Goal: Information Seeking & Learning: Understand process/instructions

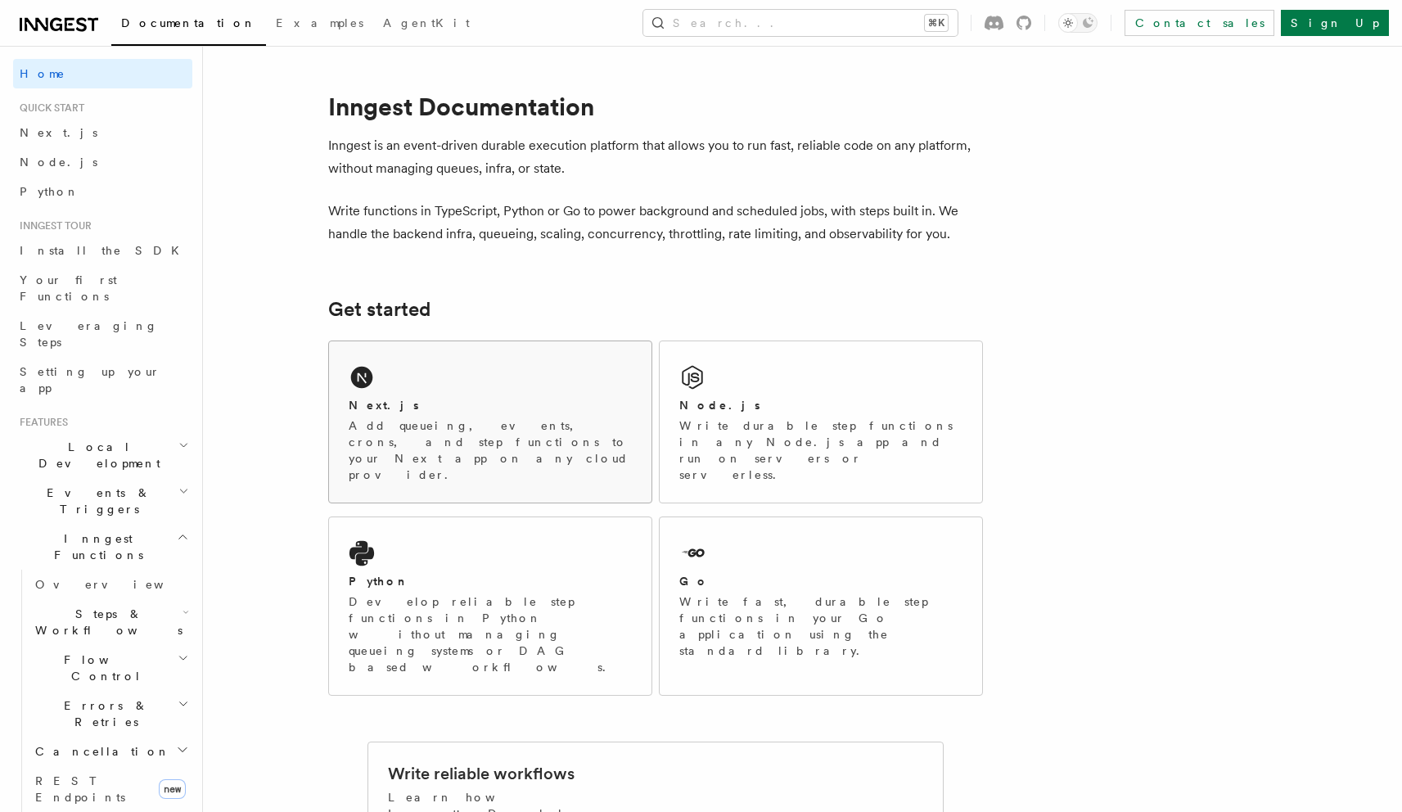
click at [539, 457] on div "Next.js Add queueing, events, crons, and step functions to your Next app on any…" at bounding box center [490, 421] width 322 height 161
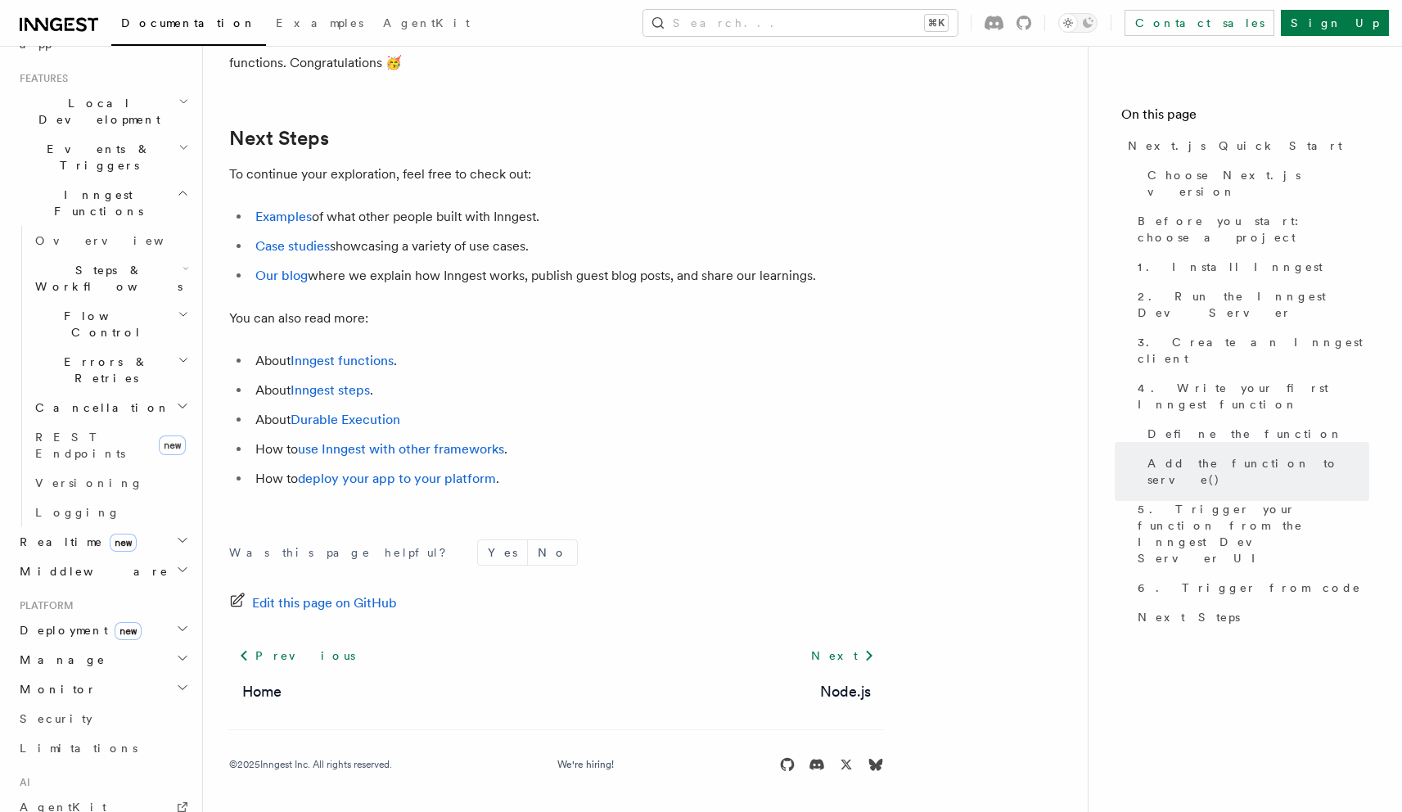
scroll to position [313, 0]
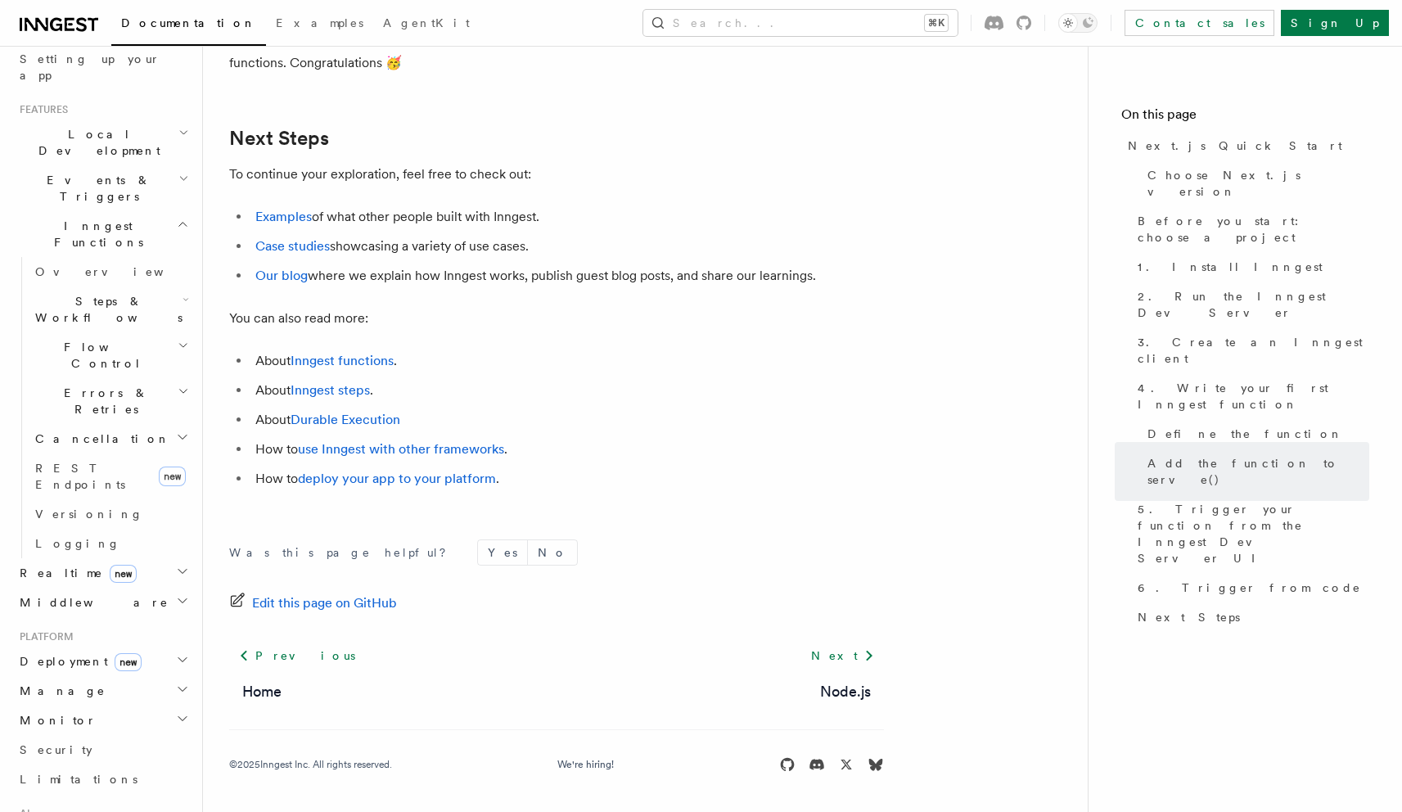
click at [177, 646] on h2 "Deployment new" at bounding box center [102, 660] width 179 height 29
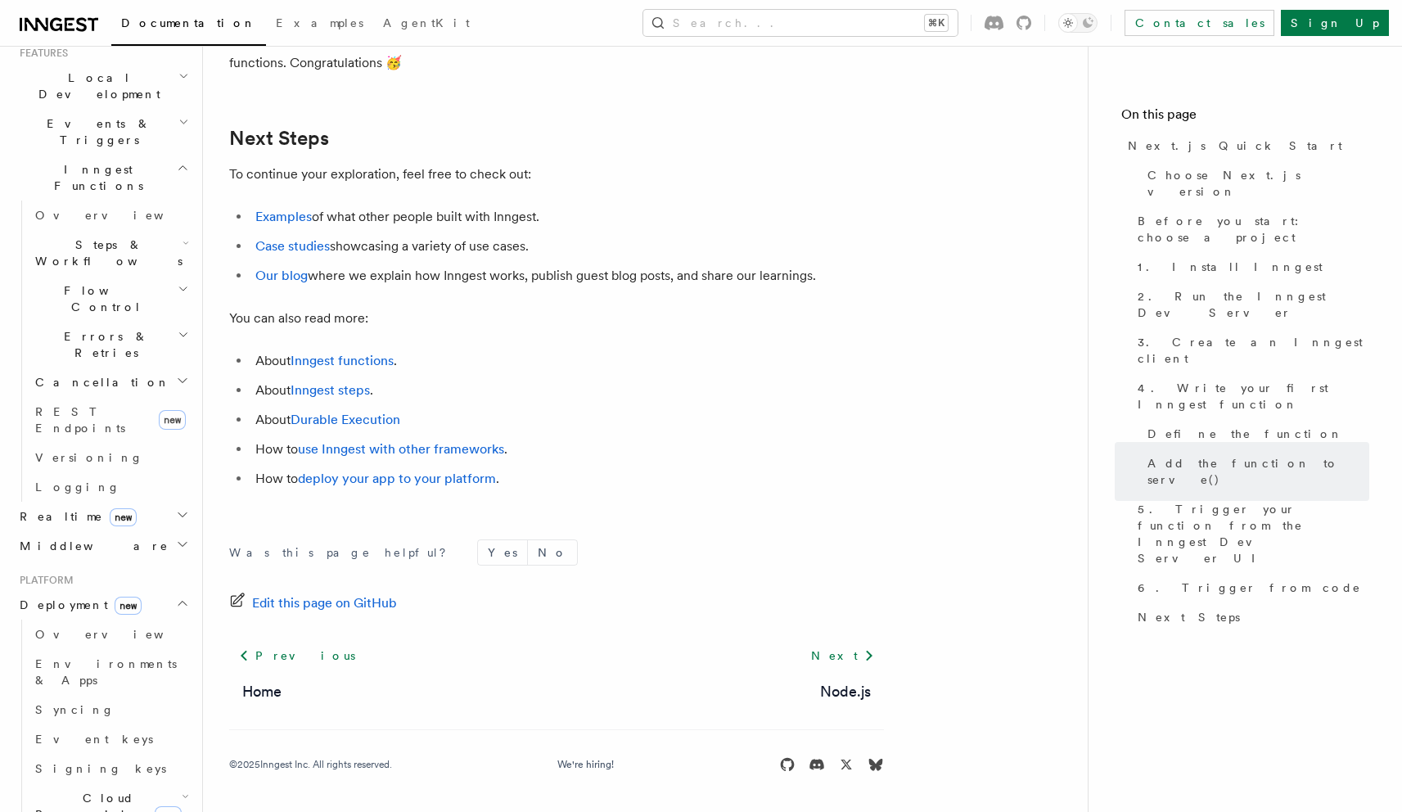
scroll to position [368, 0]
click at [176, 597] on icon "button" at bounding box center [182, 603] width 13 height 13
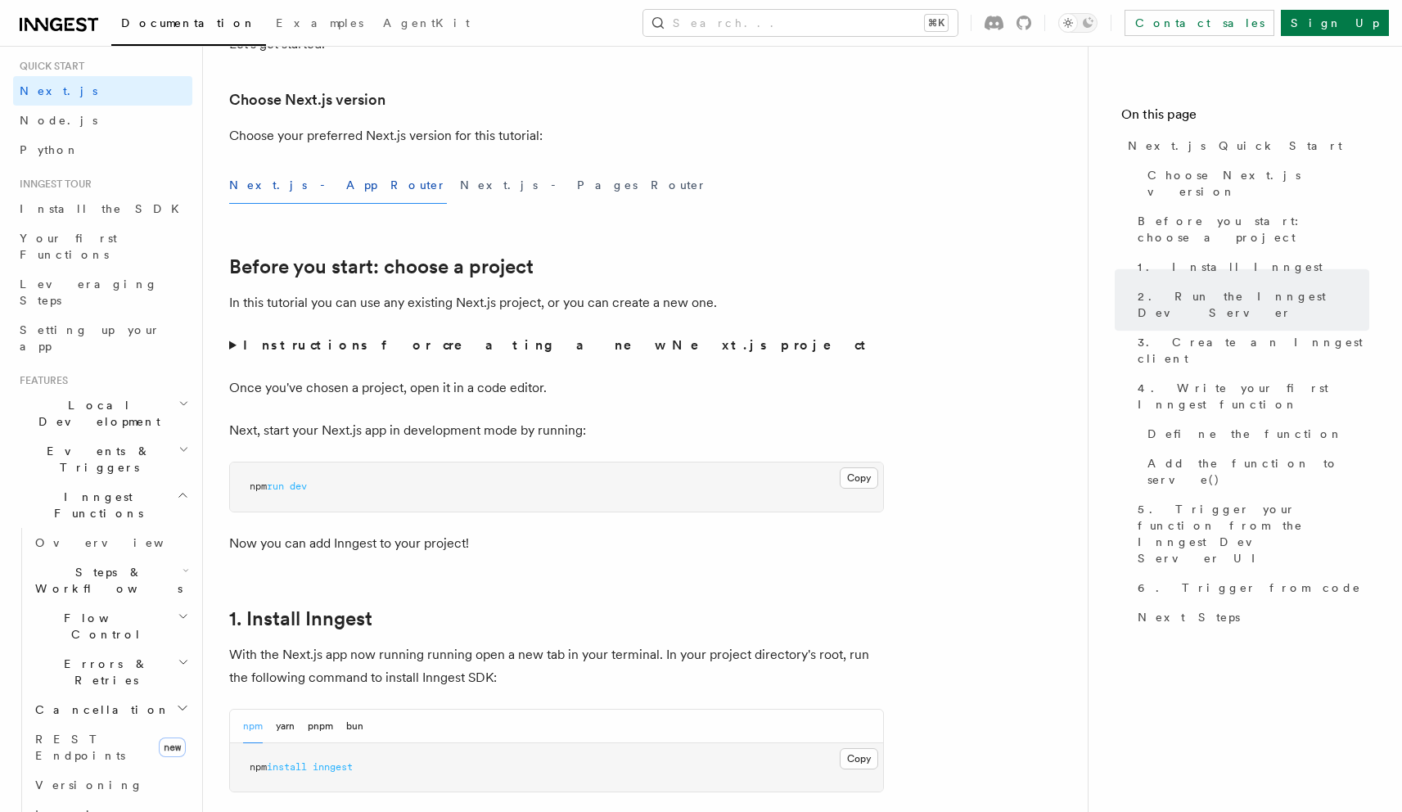
scroll to position [0, 0]
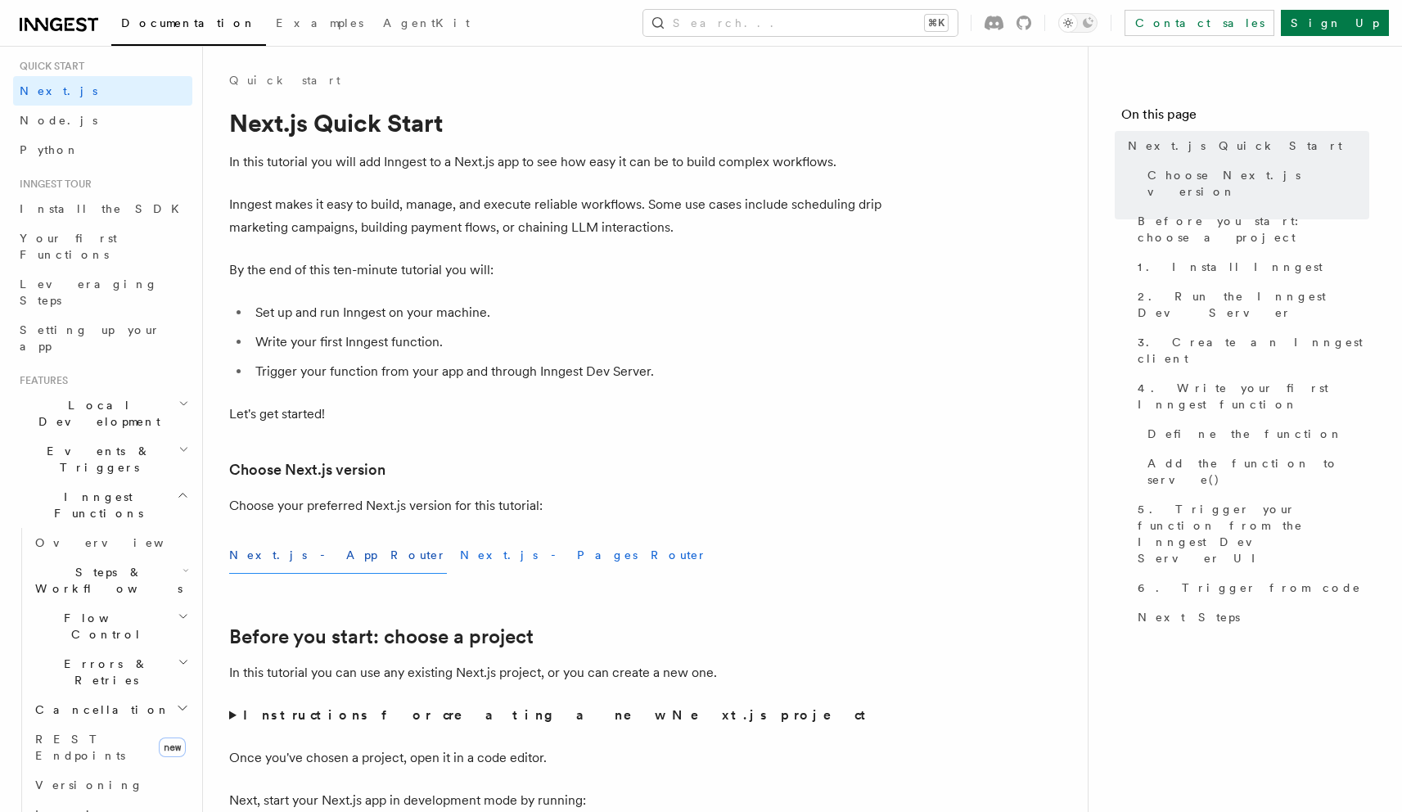
click at [460, 549] on button "Next.js - Pages Router" at bounding box center [583, 555] width 247 height 37
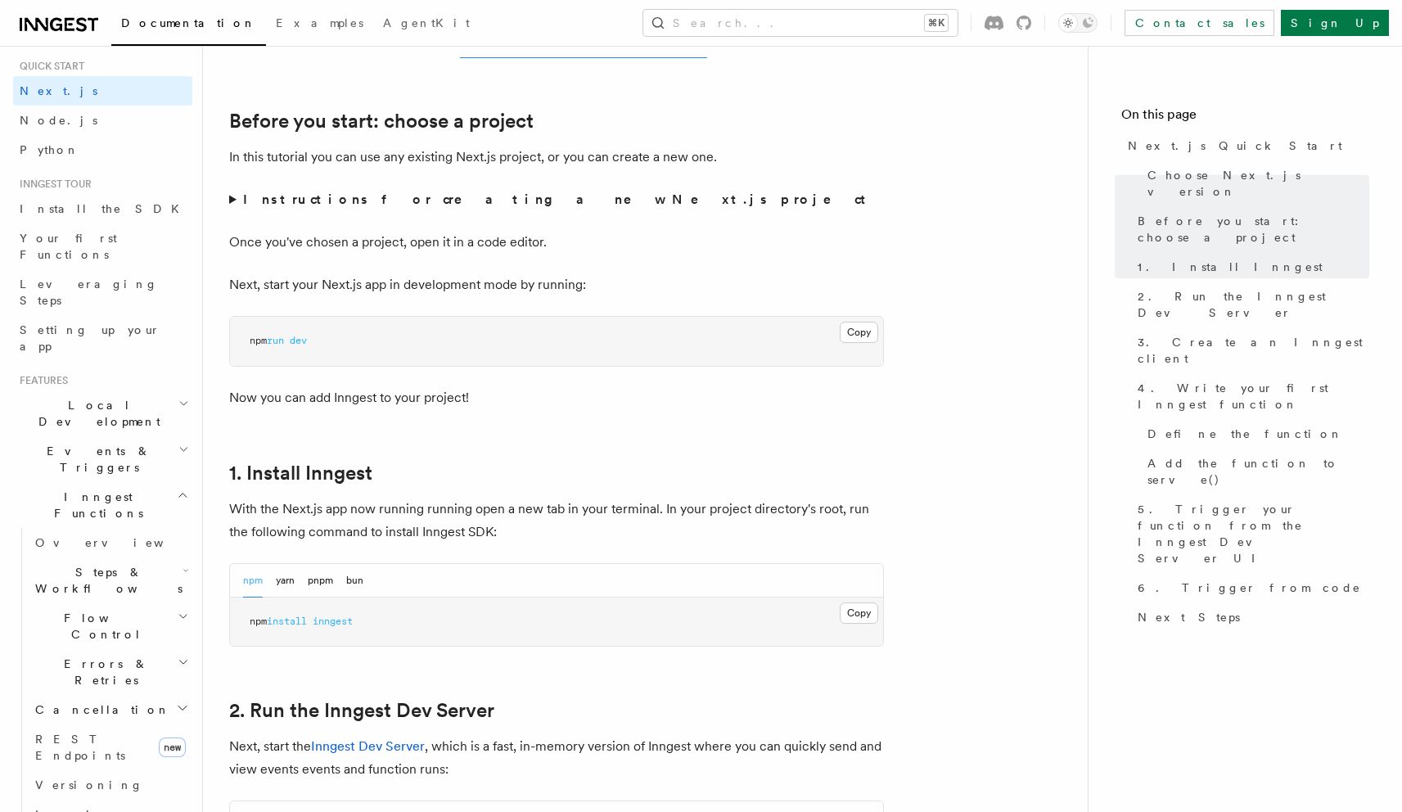
scroll to position [498, 0]
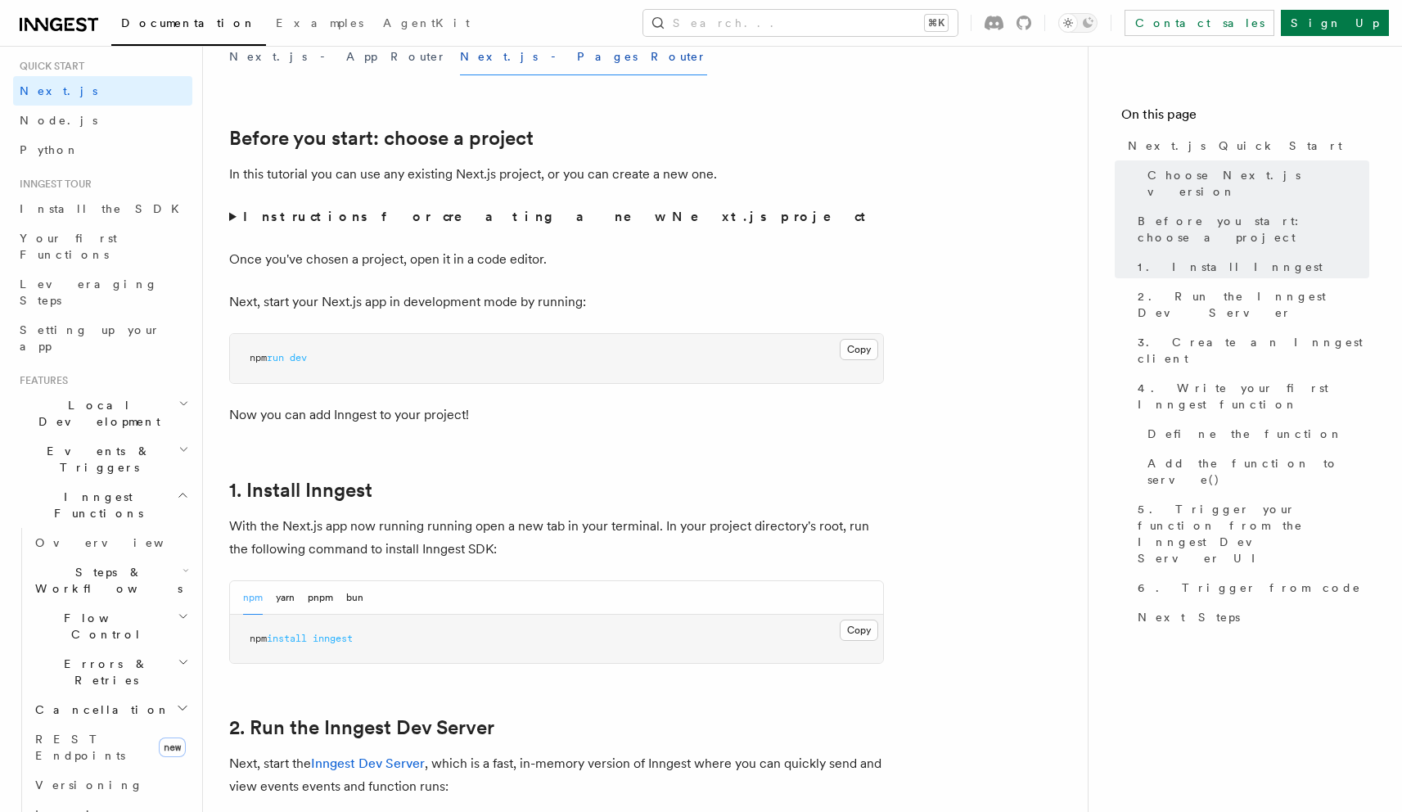
click at [234, 219] on summary "Instructions for creating a new Next.js project" at bounding box center [556, 216] width 655 height 23
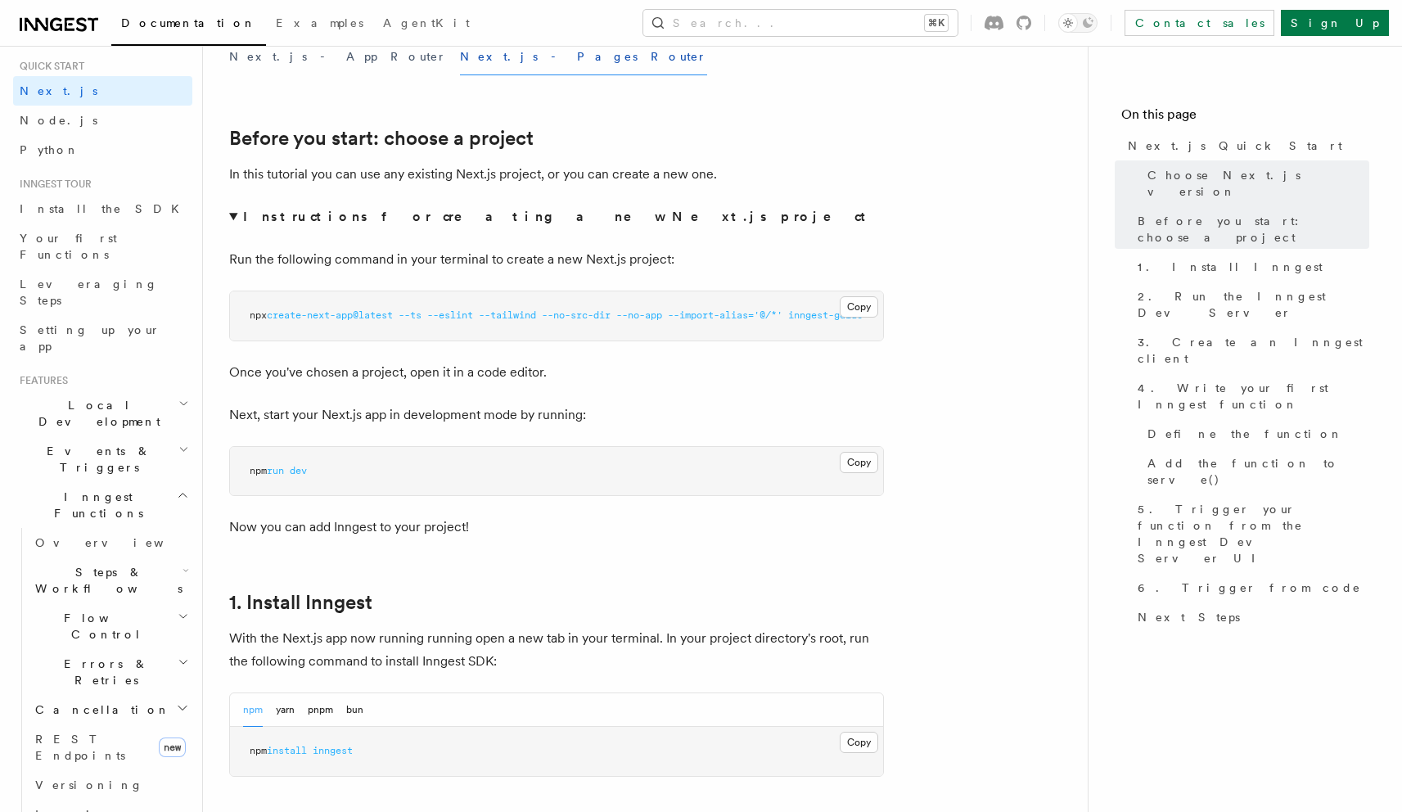
click at [234, 218] on summary "Instructions for creating a new Next.js project" at bounding box center [556, 216] width 655 height 23
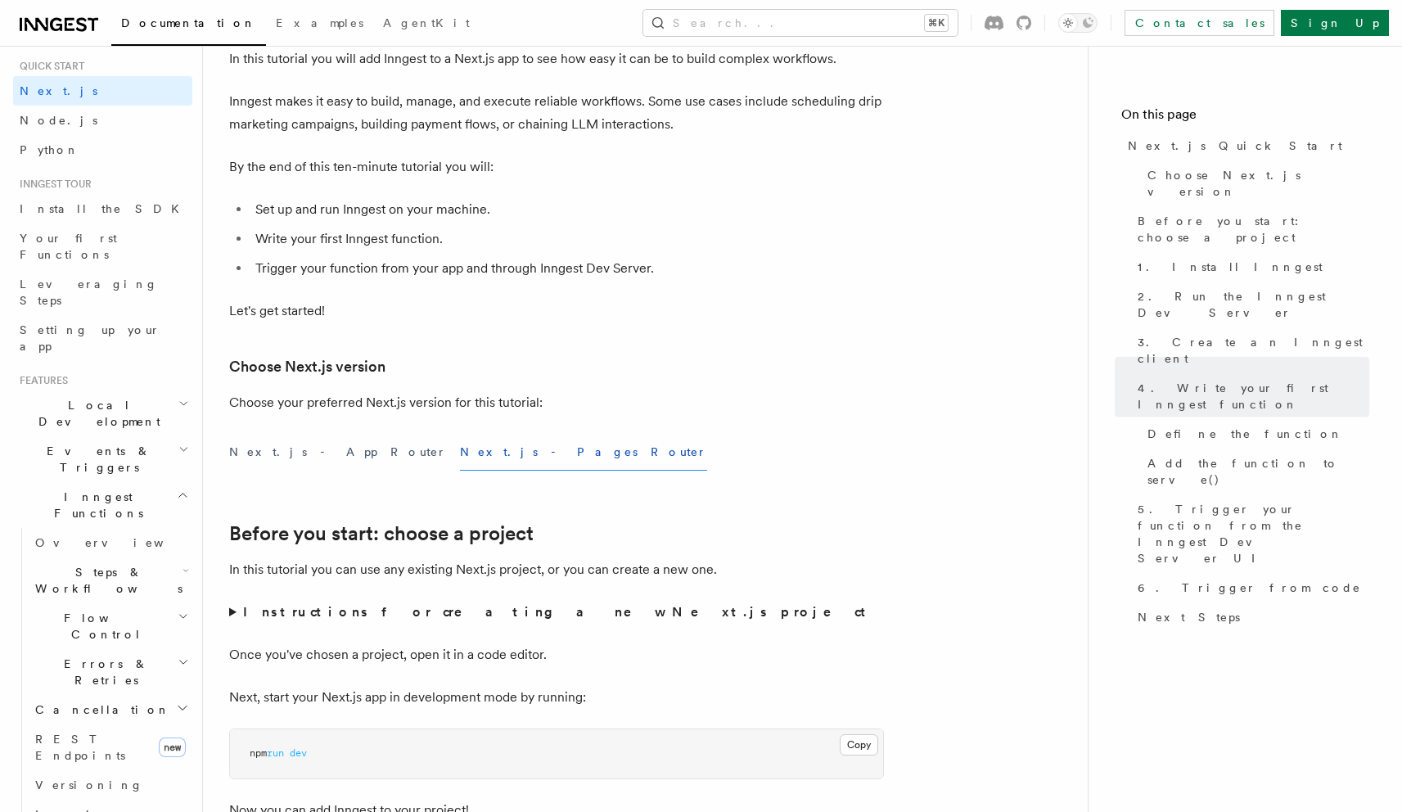
scroll to position [0, 0]
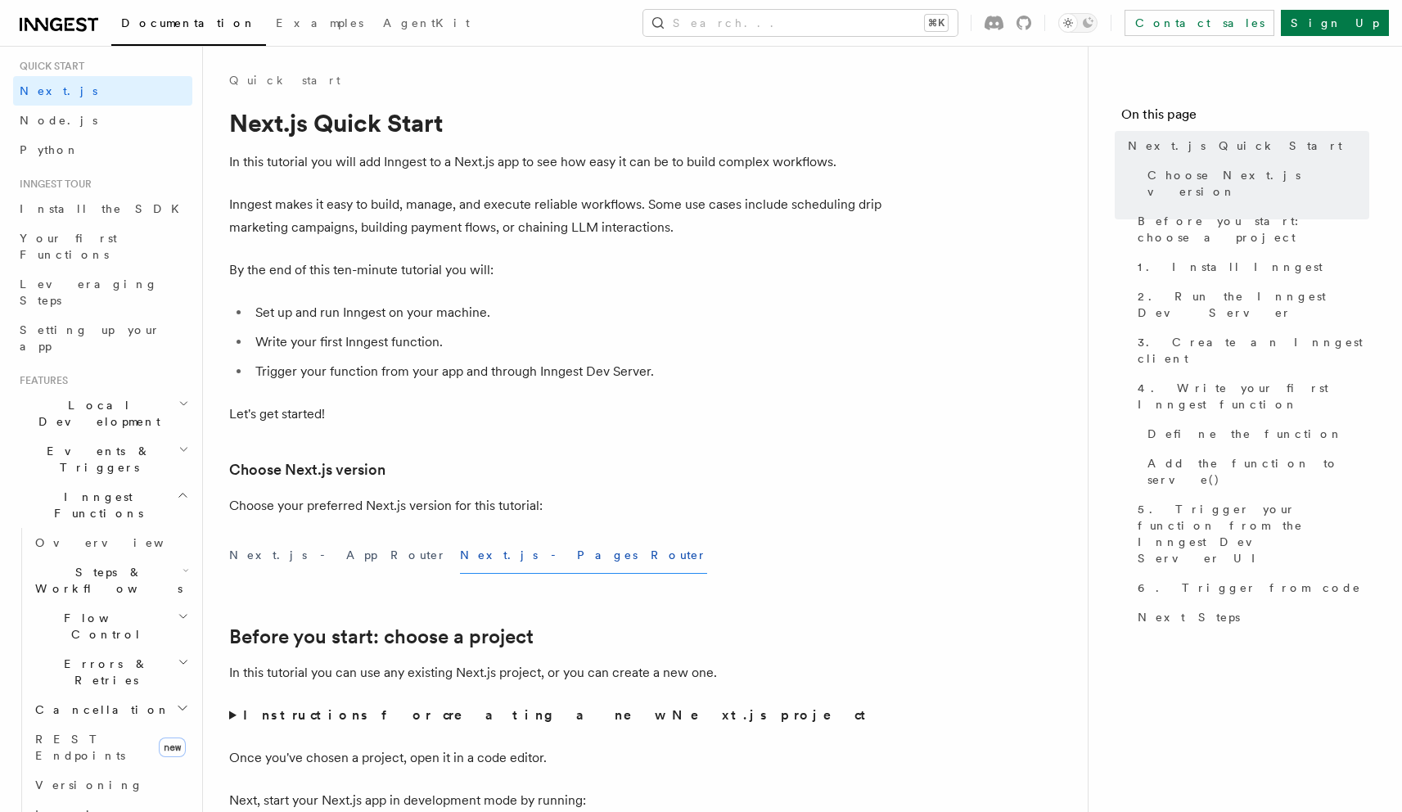
click at [182, 564] on icon "button" at bounding box center [185, 570] width 7 height 13
